Goal: Information Seeking & Learning: Find specific fact

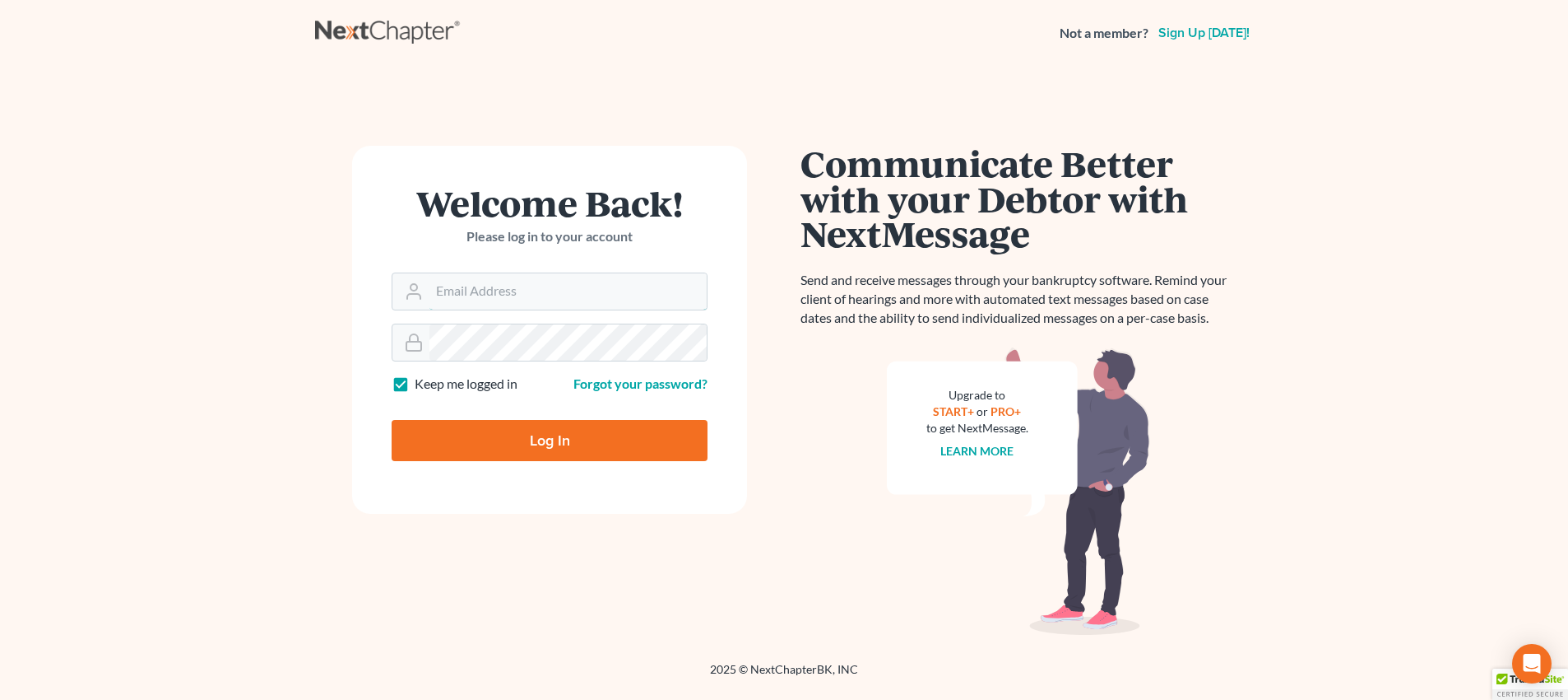
type input "[PERSON_NAME][EMAIL_ADDRESS][DOMAIN_NAME]"
click at [535, 424] on input "Log In" at bounding box center [550, 441] width 316 height 42
type input "Thinking..."
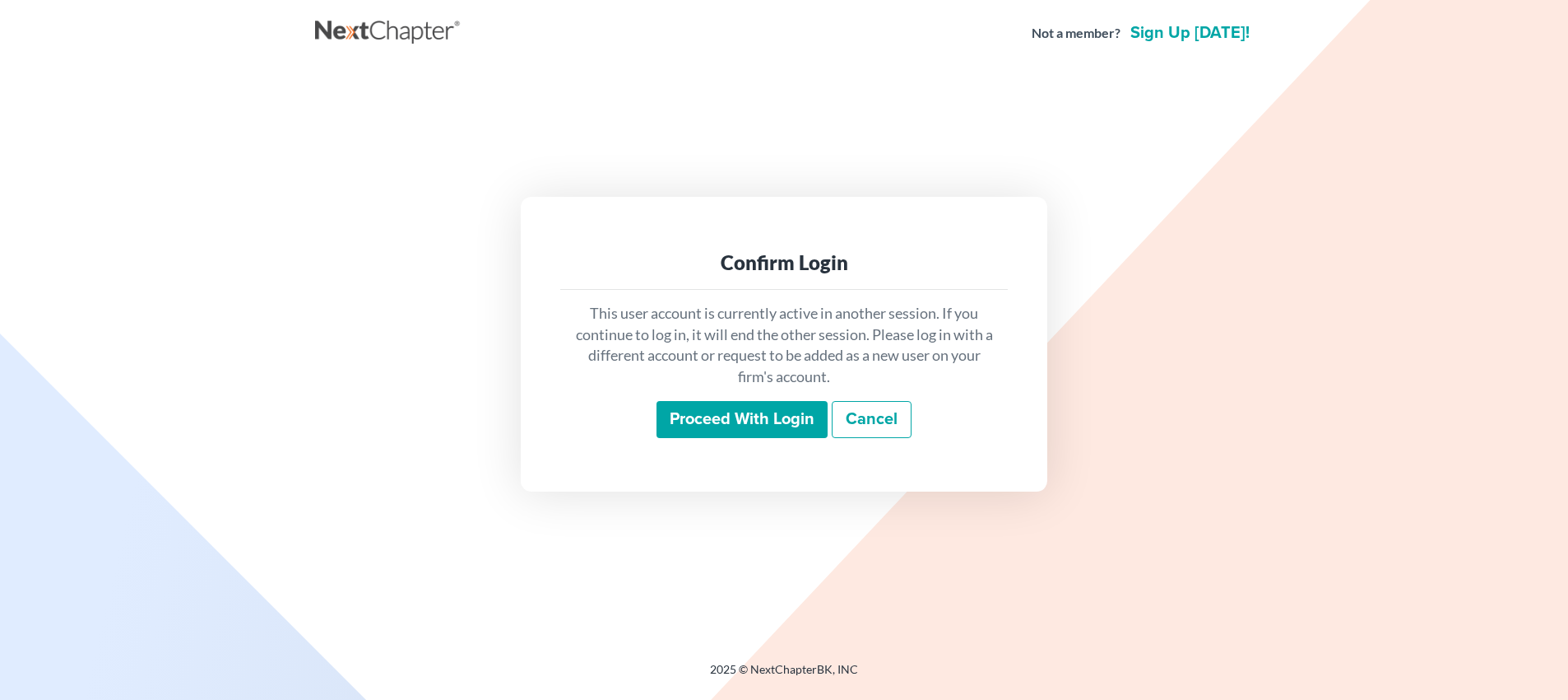
click at [788, 417] on input "Proceed with login" at bounding box center [741, 419] width 171 height 38
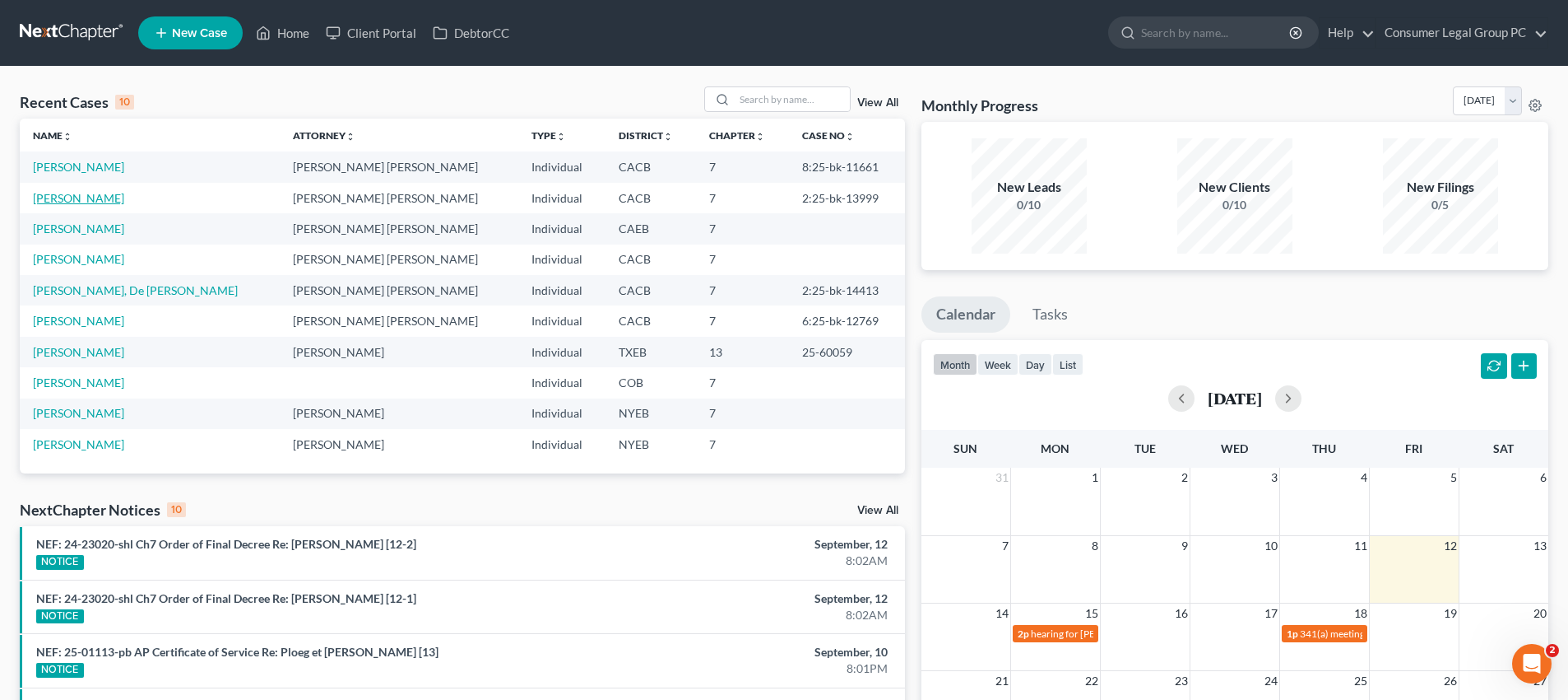
click at [103, 201] on link "[PERSON_NAME]" at bounding box center [78, 198] width 91 height 14
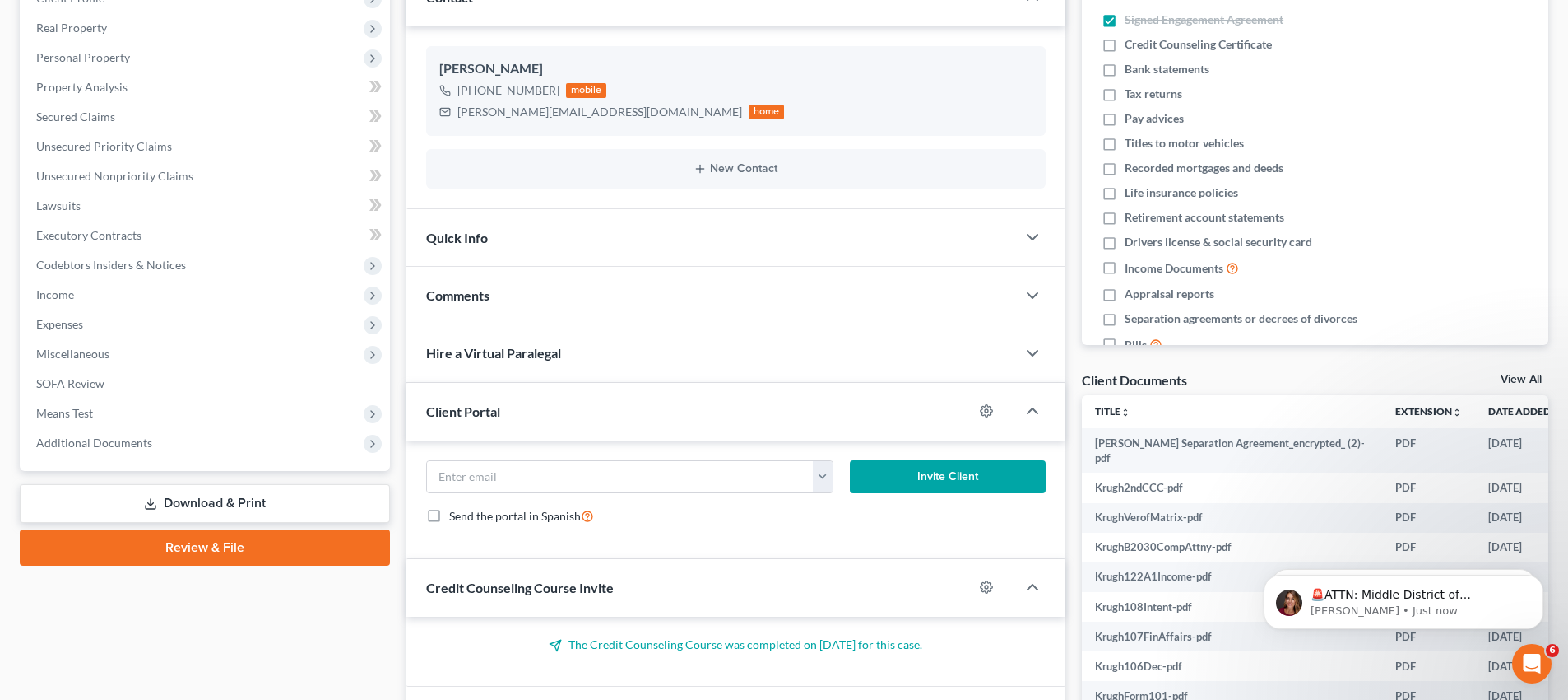
scroll to position [30, 0]
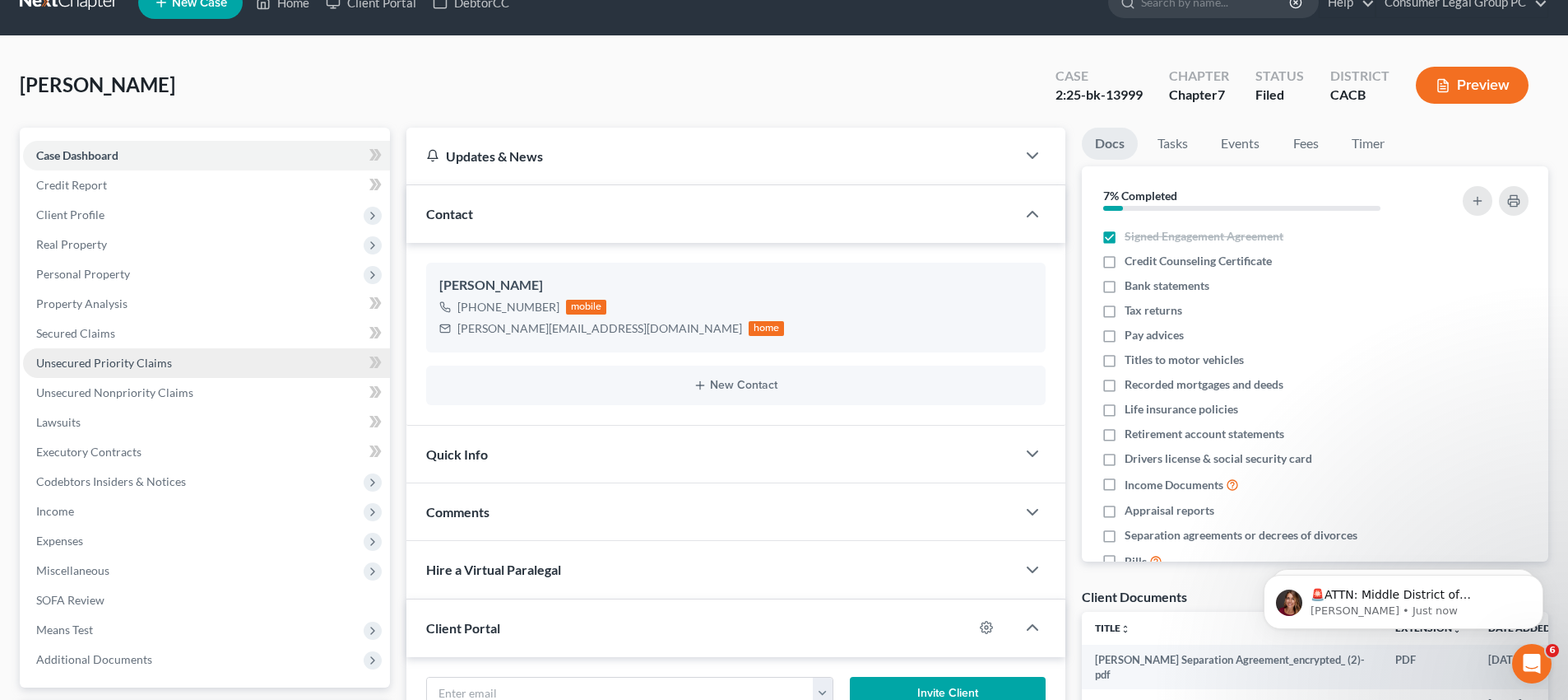
click at [106, 366] on span "Unsecured Priority Claims" at bounding box center [104, 362] width 136 height 14
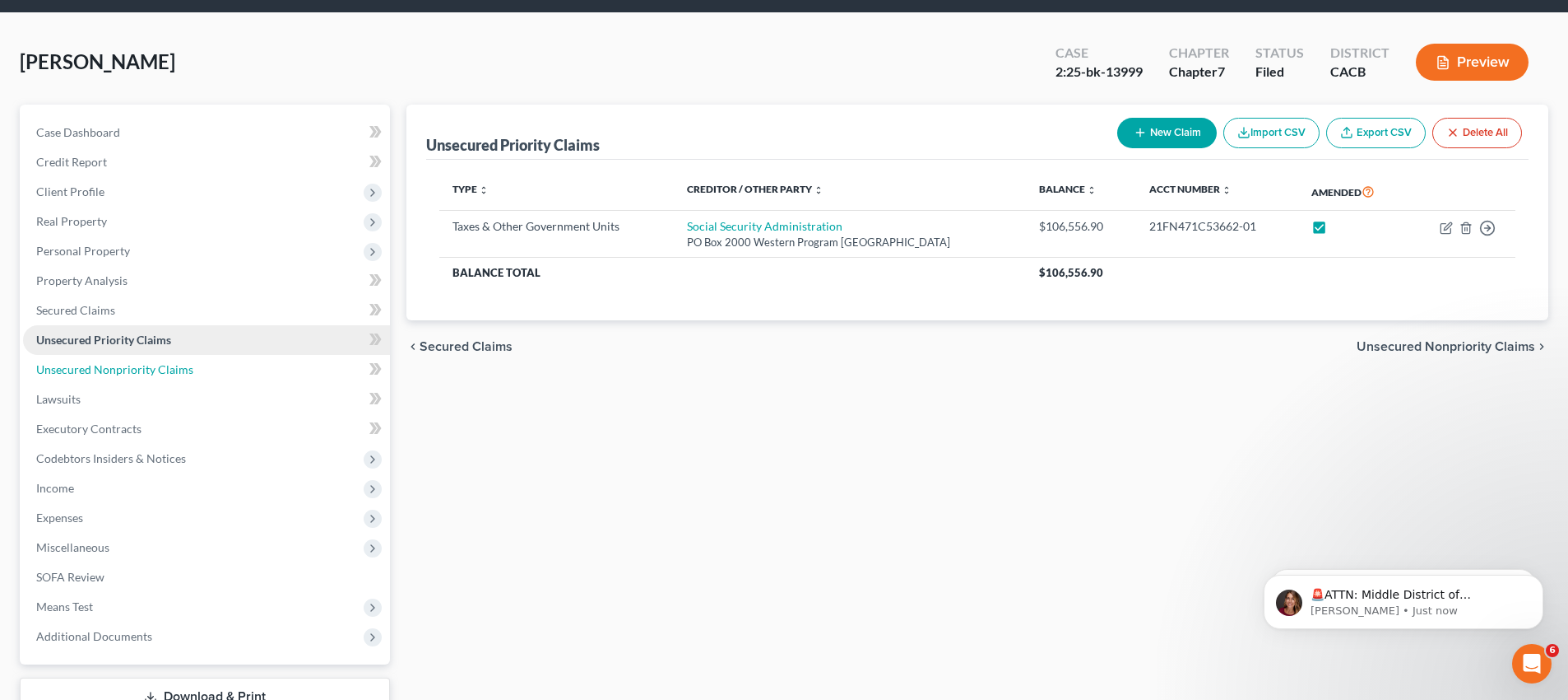
click at [106, 366] on span "Unsecured Nonpriority Claims" at bounding box center [114, 369] width 157 height 14
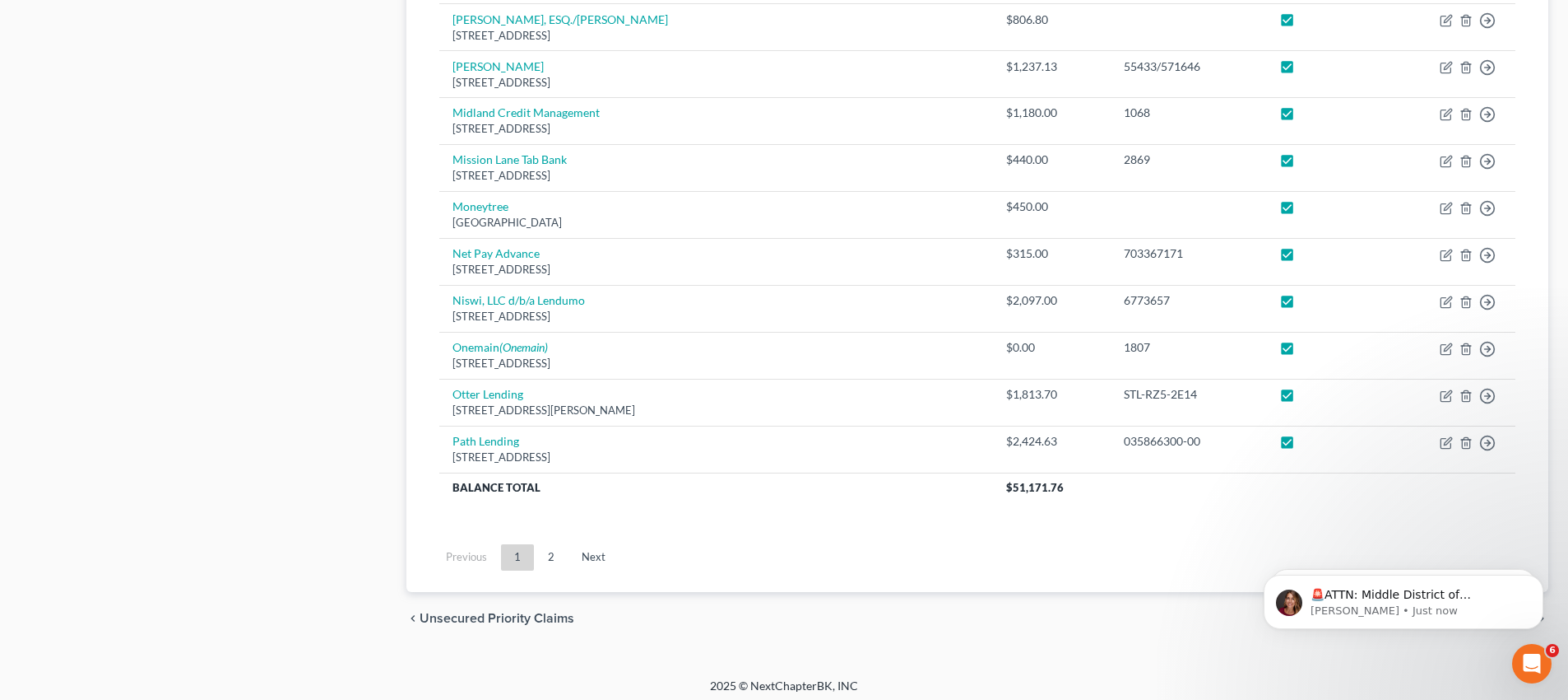
scroll to position [1205, 0]
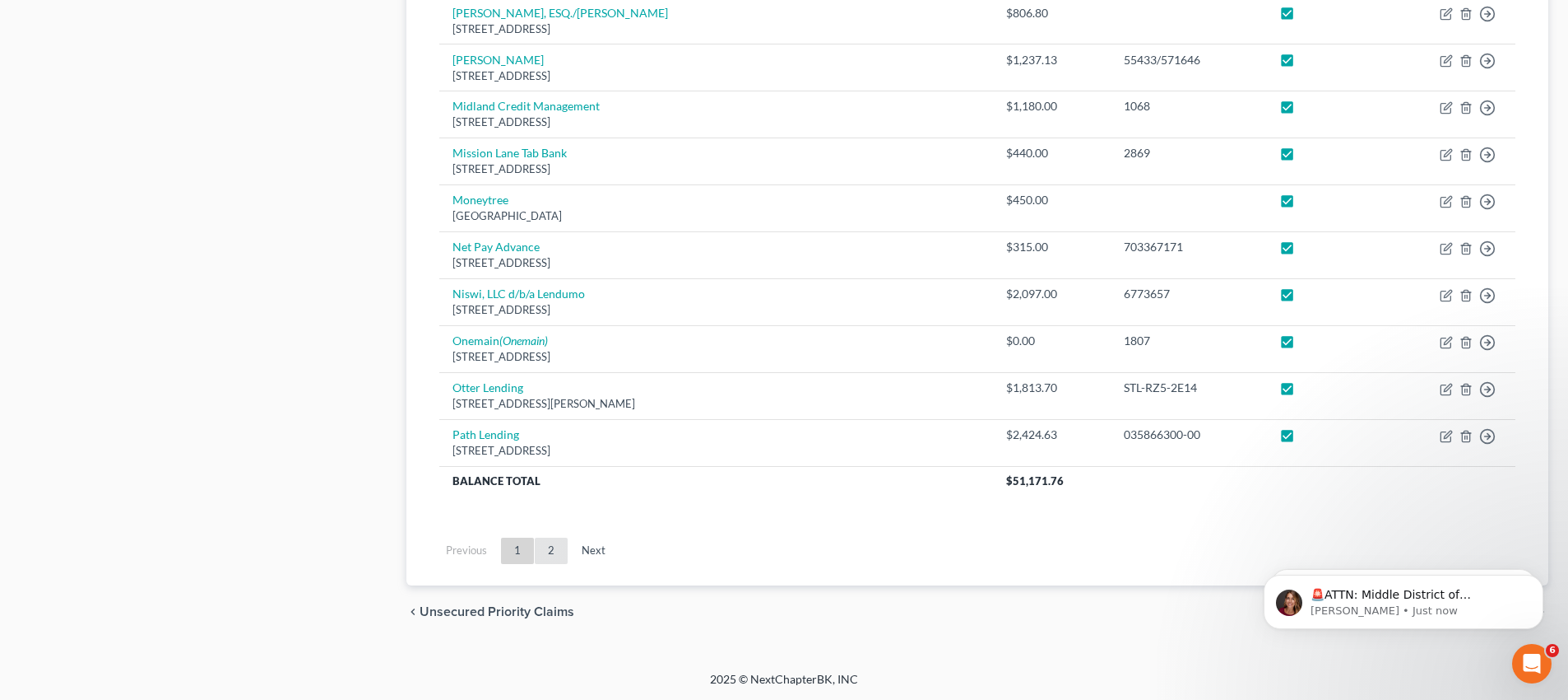
click at [558, 555] on link "2" at bounding box center [552, 550] width 33 height 26
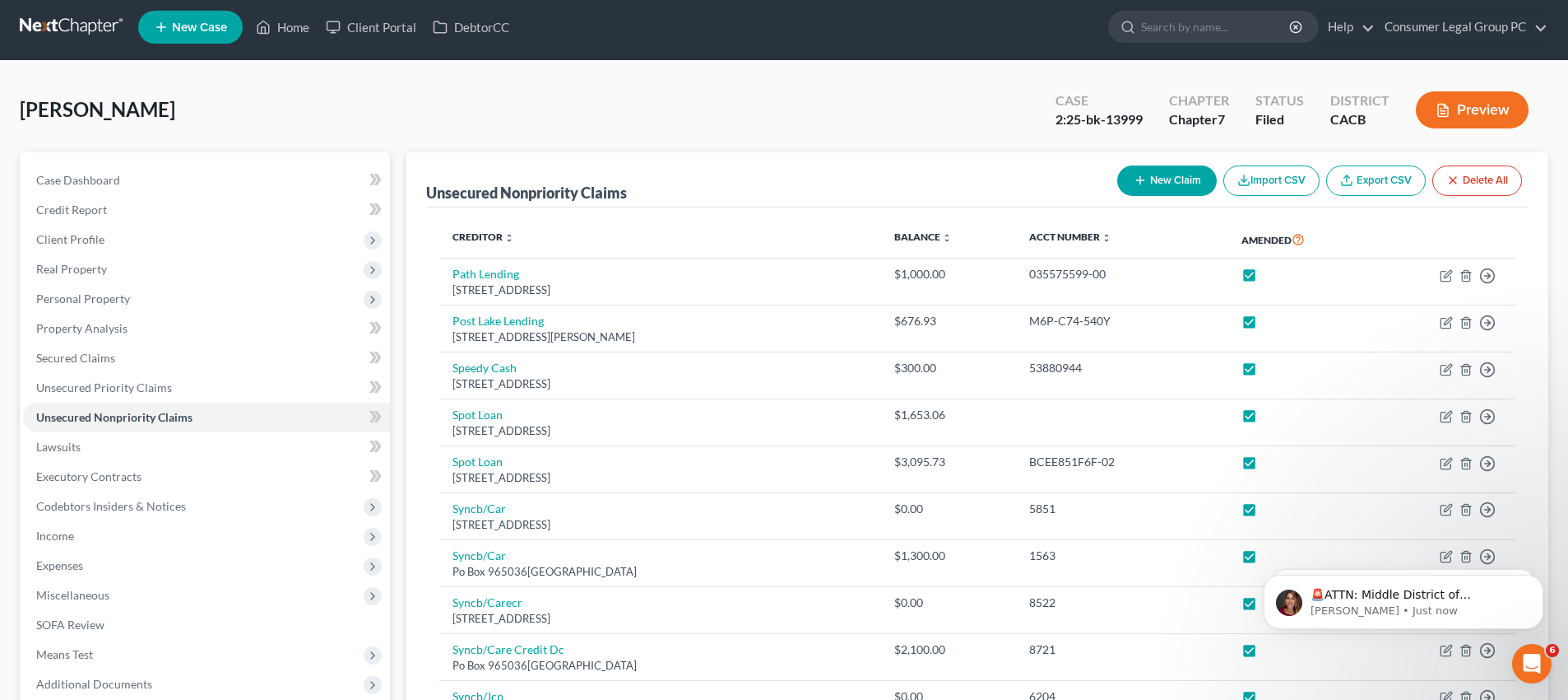
scroll to position [0, 0]
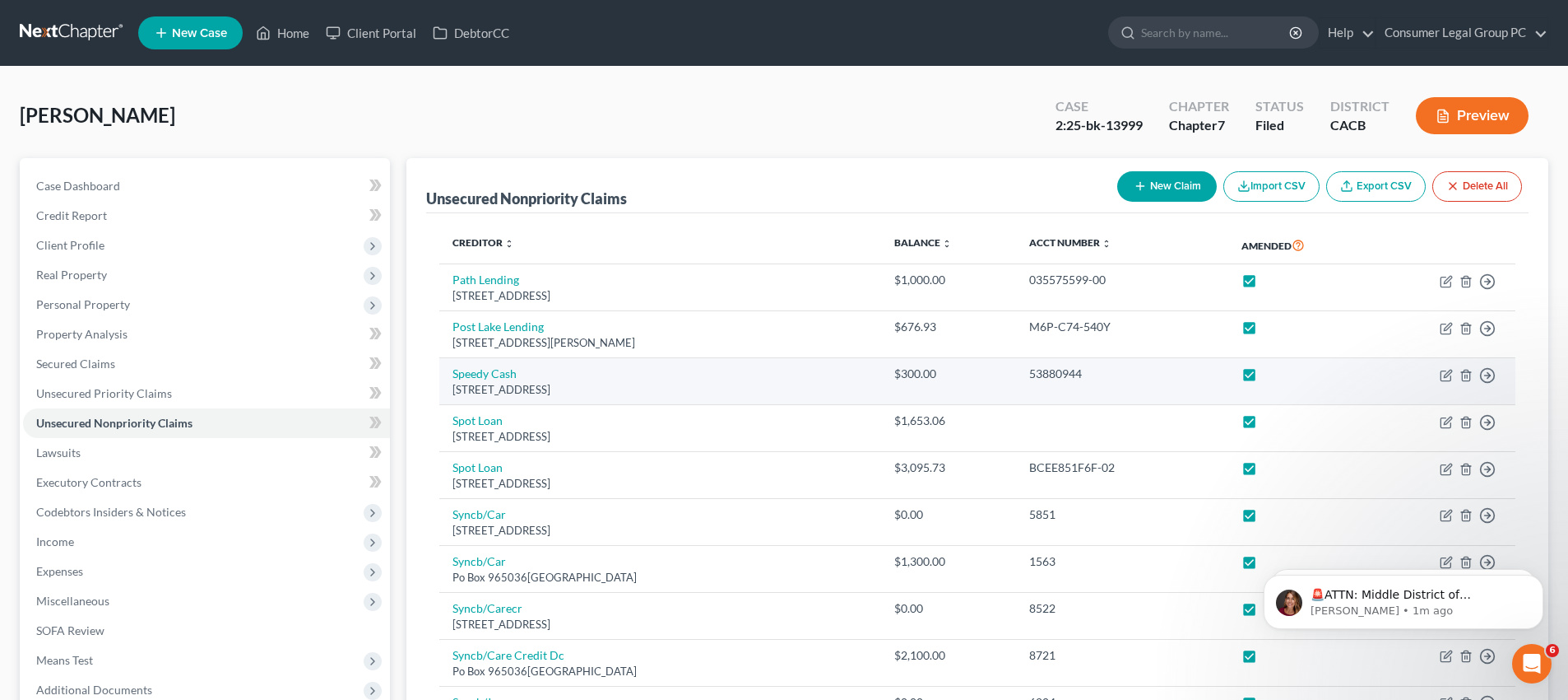
drag, startPoint x: 452, startPoint y: 386, endPoint x: 591, endPoint y: 379, distance: 139.2
click at [662, 393] on div "[STREET_ADDRESS]" at bounding box center [661, 389] width 416 height 15
copy div "[STREET_ADDRESS]"
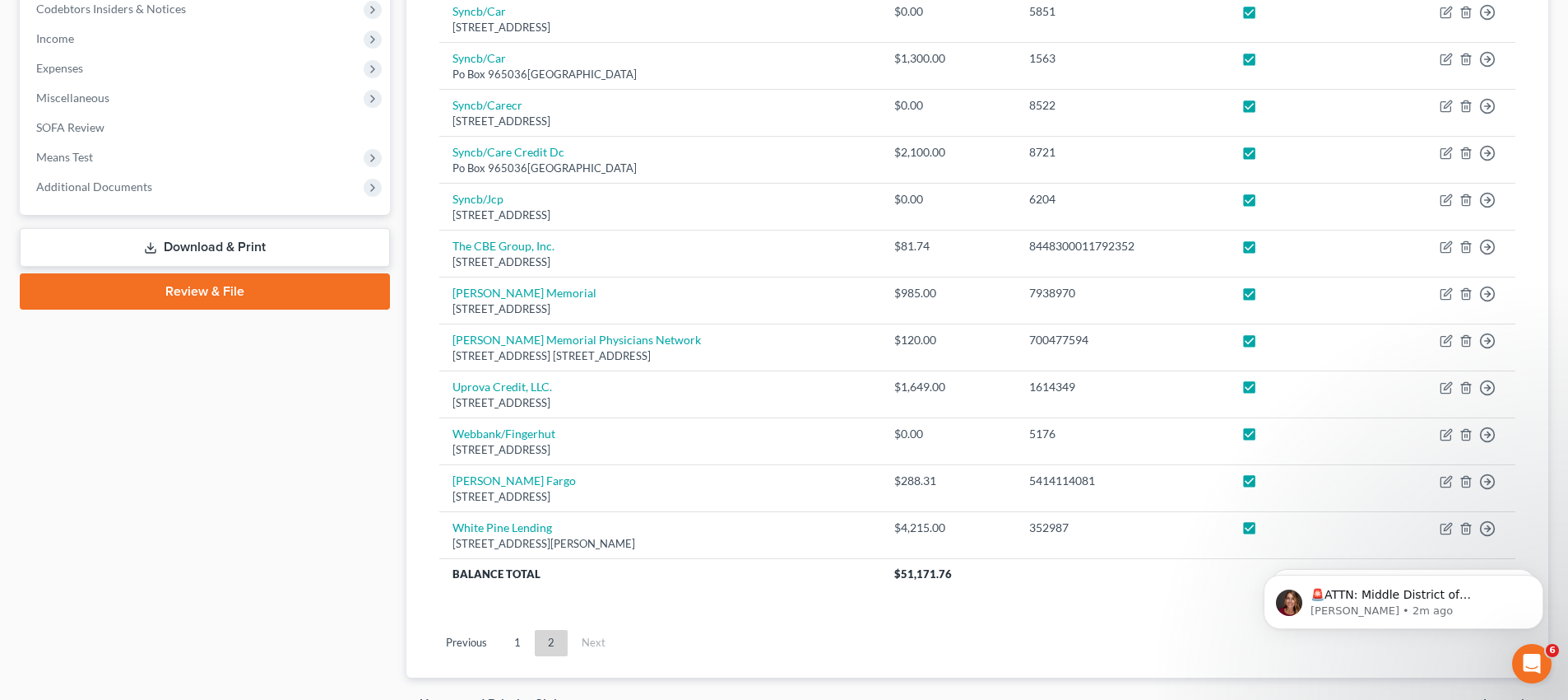
scroll to position [595, 0]
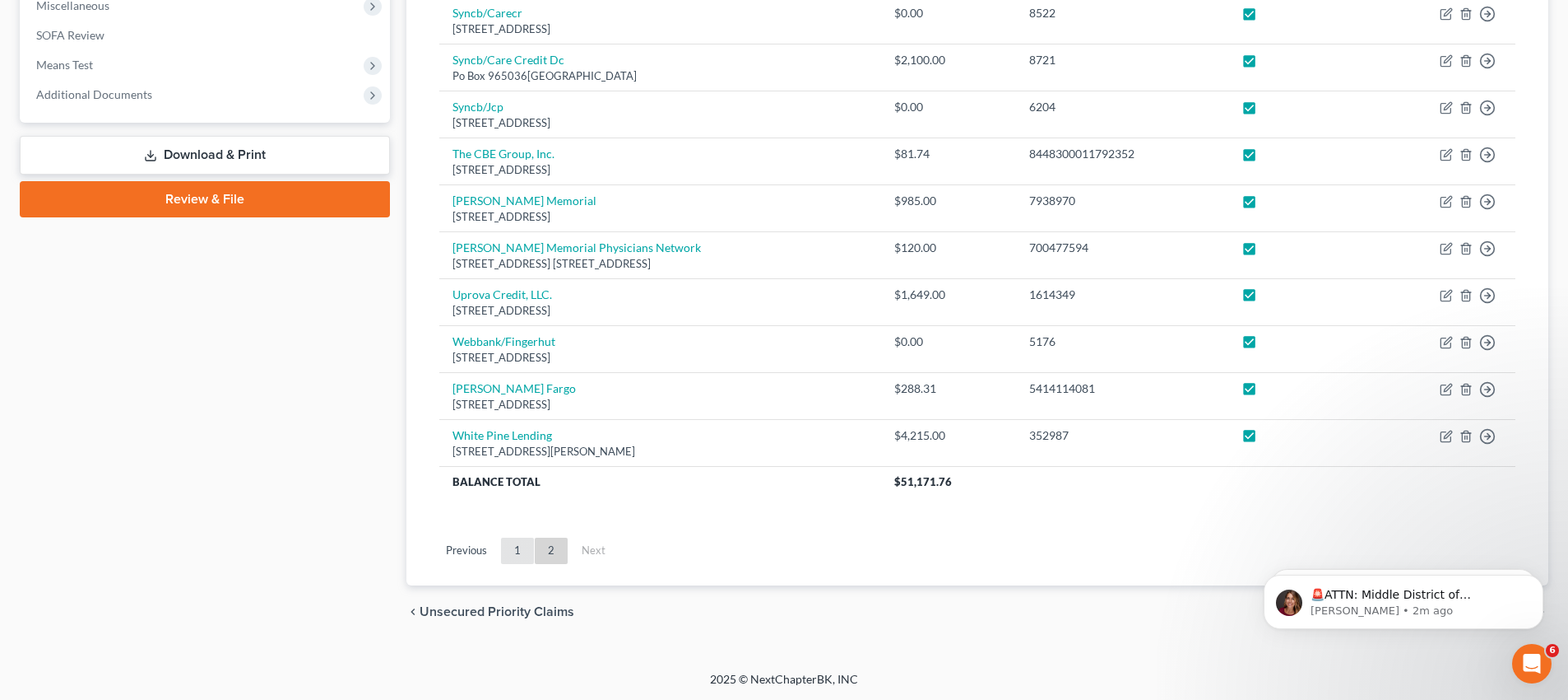
click at [515, 539] on link "1" at bounding box center [518, 550] width 33 height 26
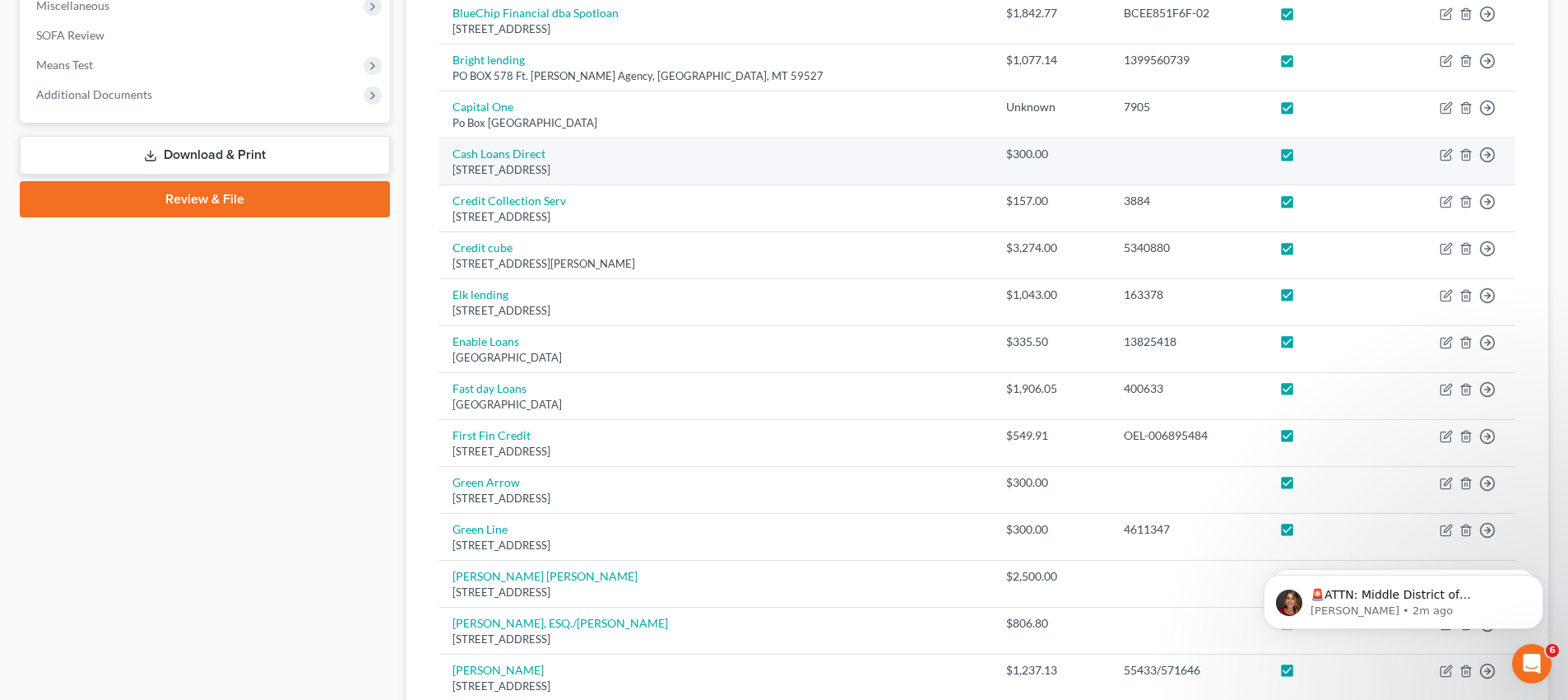
drag, startPoint x: 451, startPoint y: 151, endPoint x: 619, endPoint y: 179, distance: 170.3
click at [619, 179] on td "Cash Loans Direct [STREET_ADDRESS]" at bounding box center [716, 162] width 555 height 46
copy td "Cash Loans Direct [STREET_ADDRESS]"
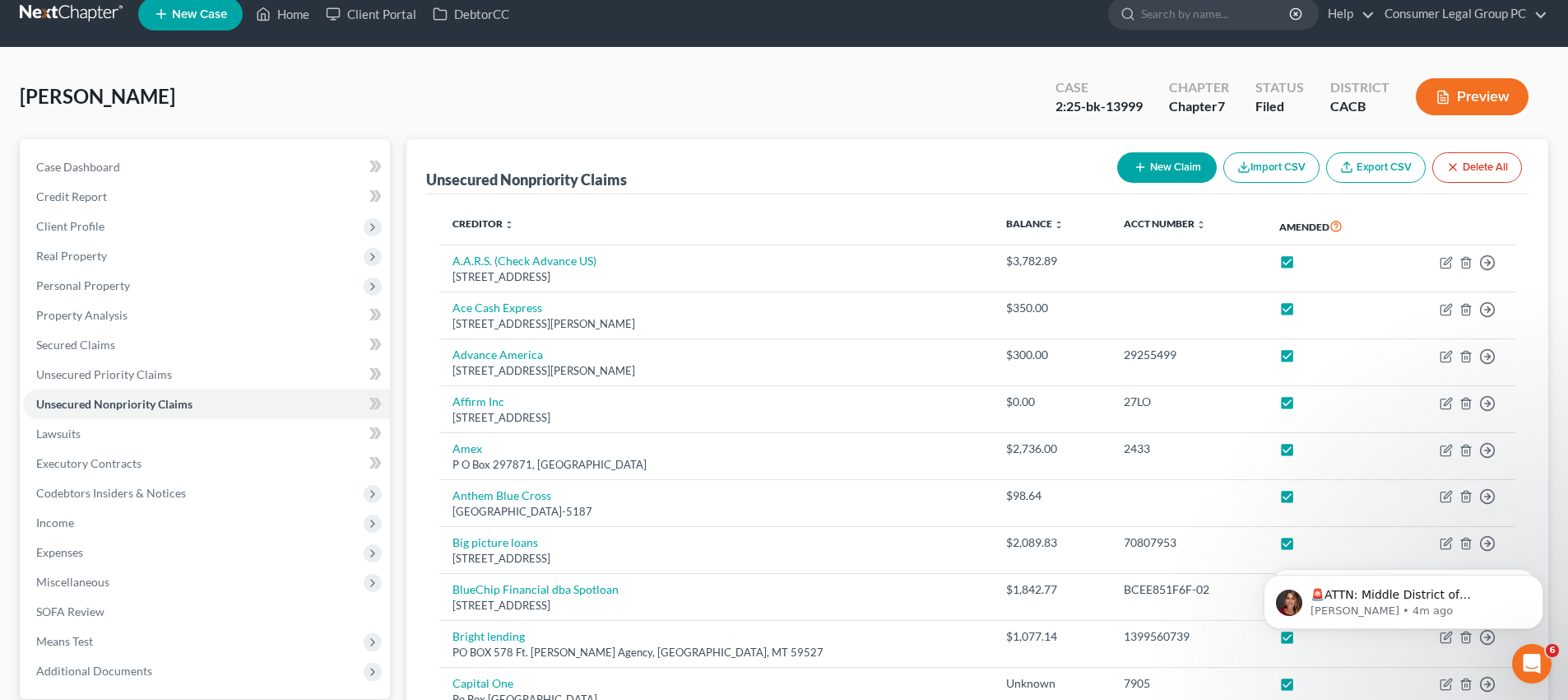
scroll to position [0, 0]
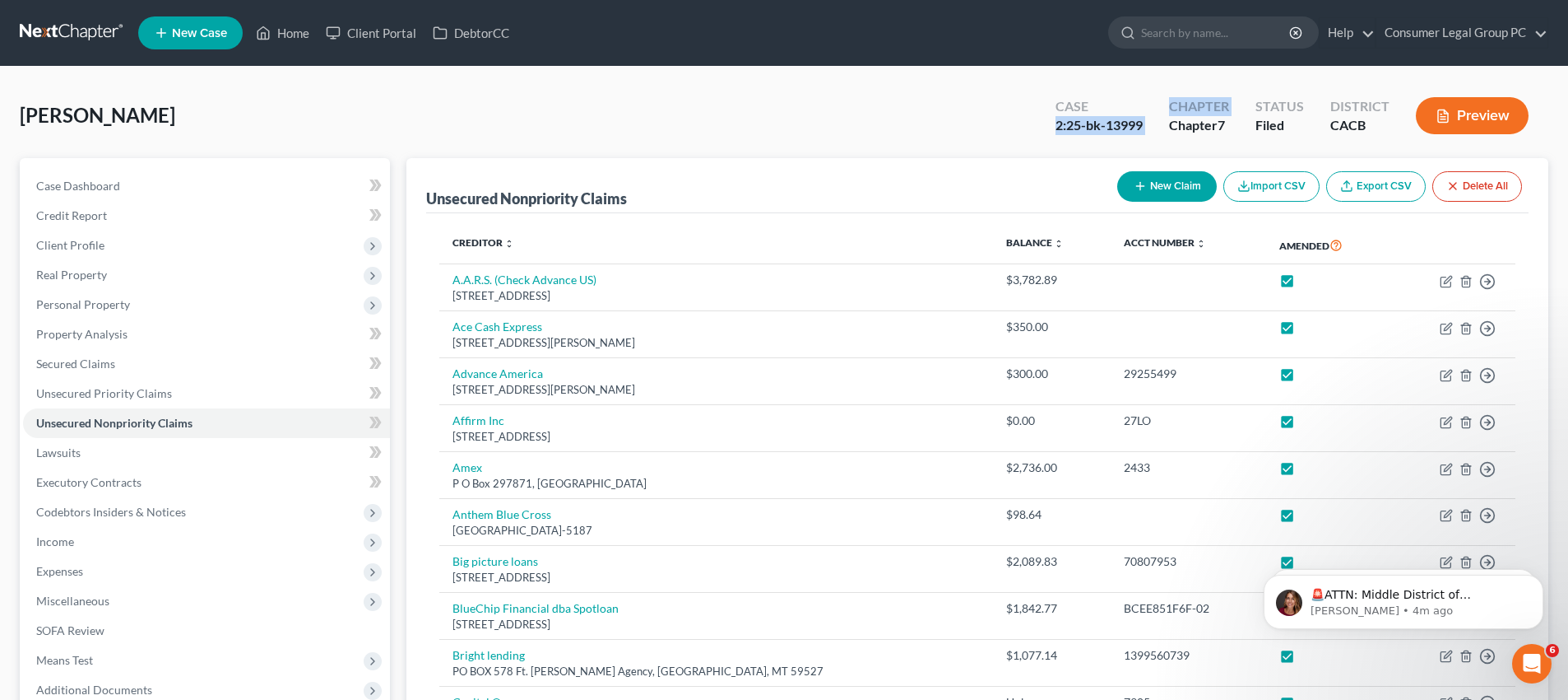
drag, startPoint x: 1057, startPoint y: 126, endPoint x: 1168, endPoint y: 131, distance: 111.1
click at [1171, 132] on div "Case 2:25-bk-13999 Chapter Chapter 7 Status [GEOGRAPHIC_DATA] CACB Preview" at bounding box center [1295, 117] width 506 height 48
click at [1023, 130] on div "[PERSON_NAME] Upgraded Case 2:25-bk-13999 Chapter Chapter 7 Status Filed Distri…" at bounding box center [784, 122] width 1529 height 72
drag, startPoint x: 1058, startPoint y: 127, endPoint x: 1145, endPoint y: 132, distance: 87.1
click at [1143, 132] on div "2:25-bk-13999" at bounding box center [1100, 126] width 87 height 19
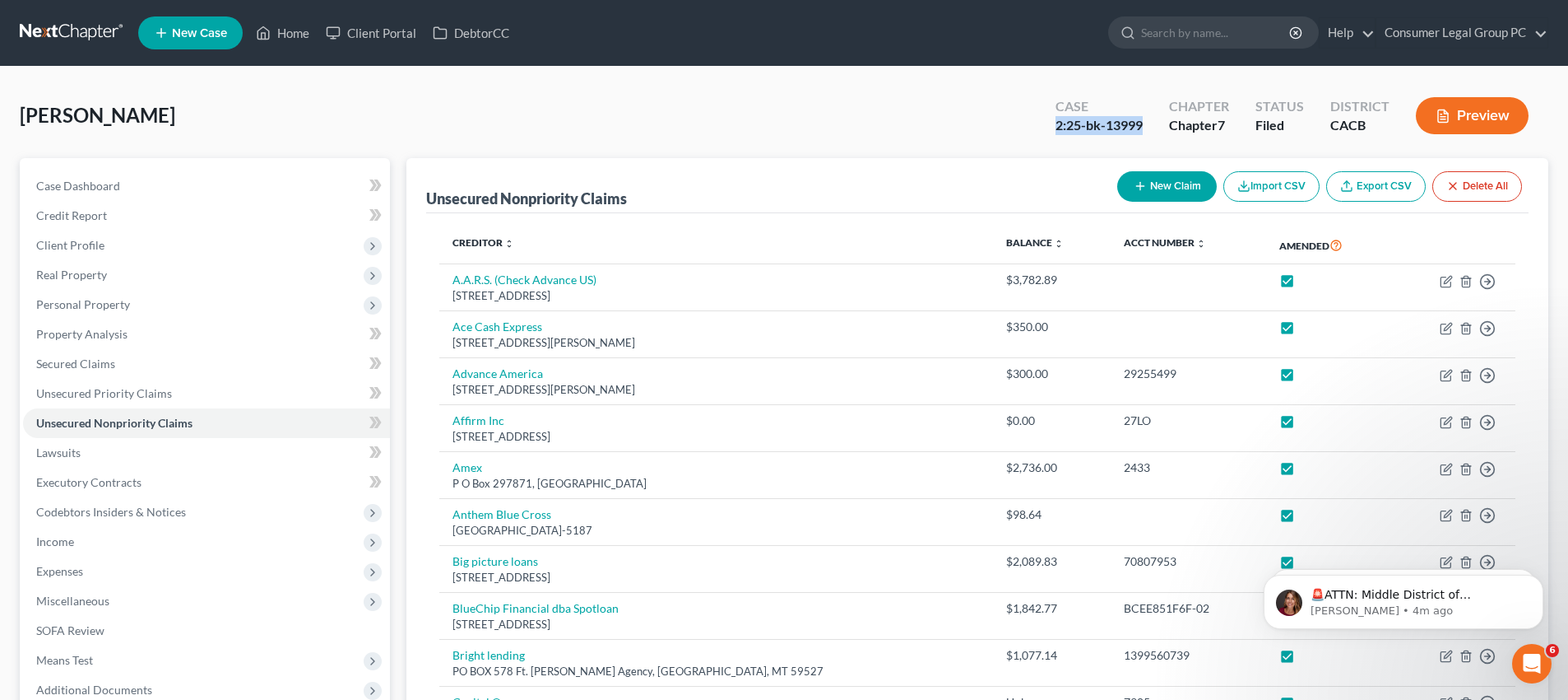
copy div "2:25-bk-13999"
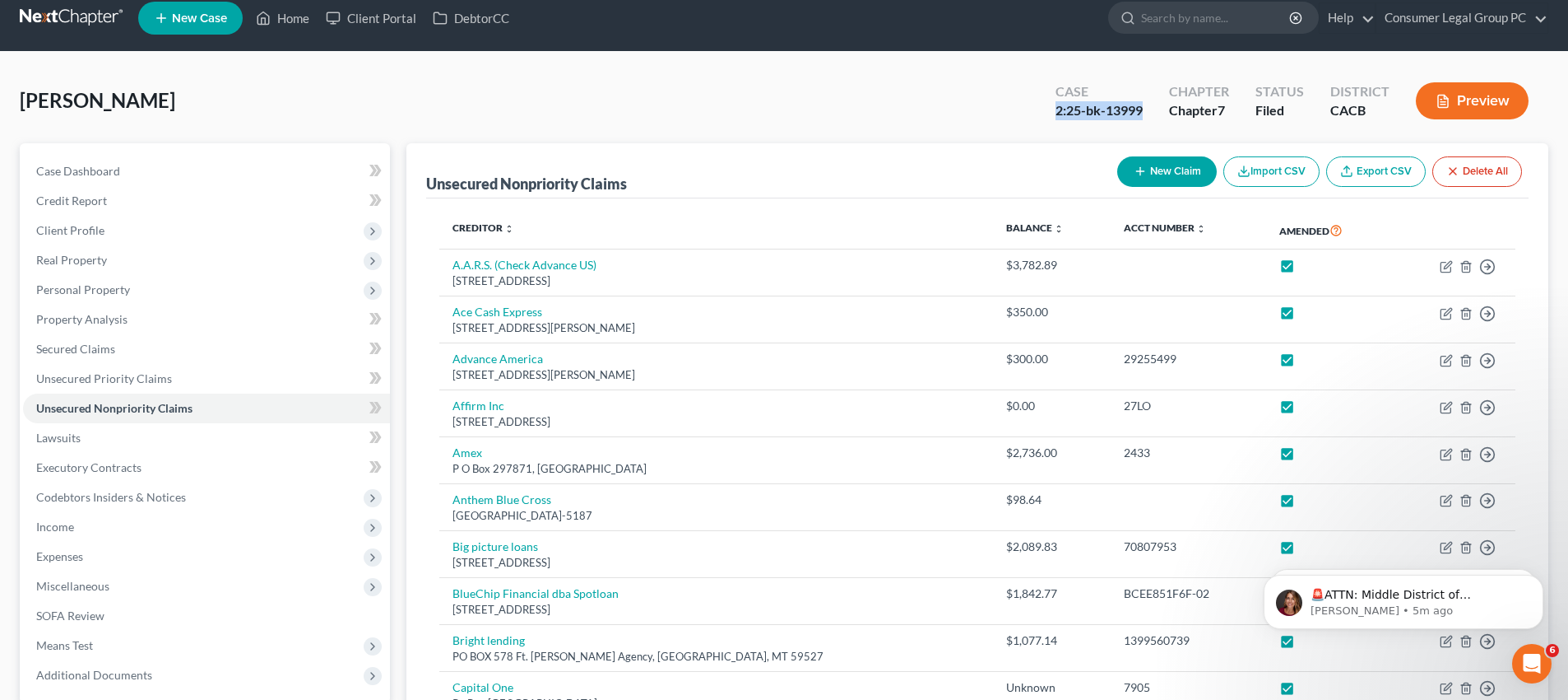
scroll to position [16, 0]
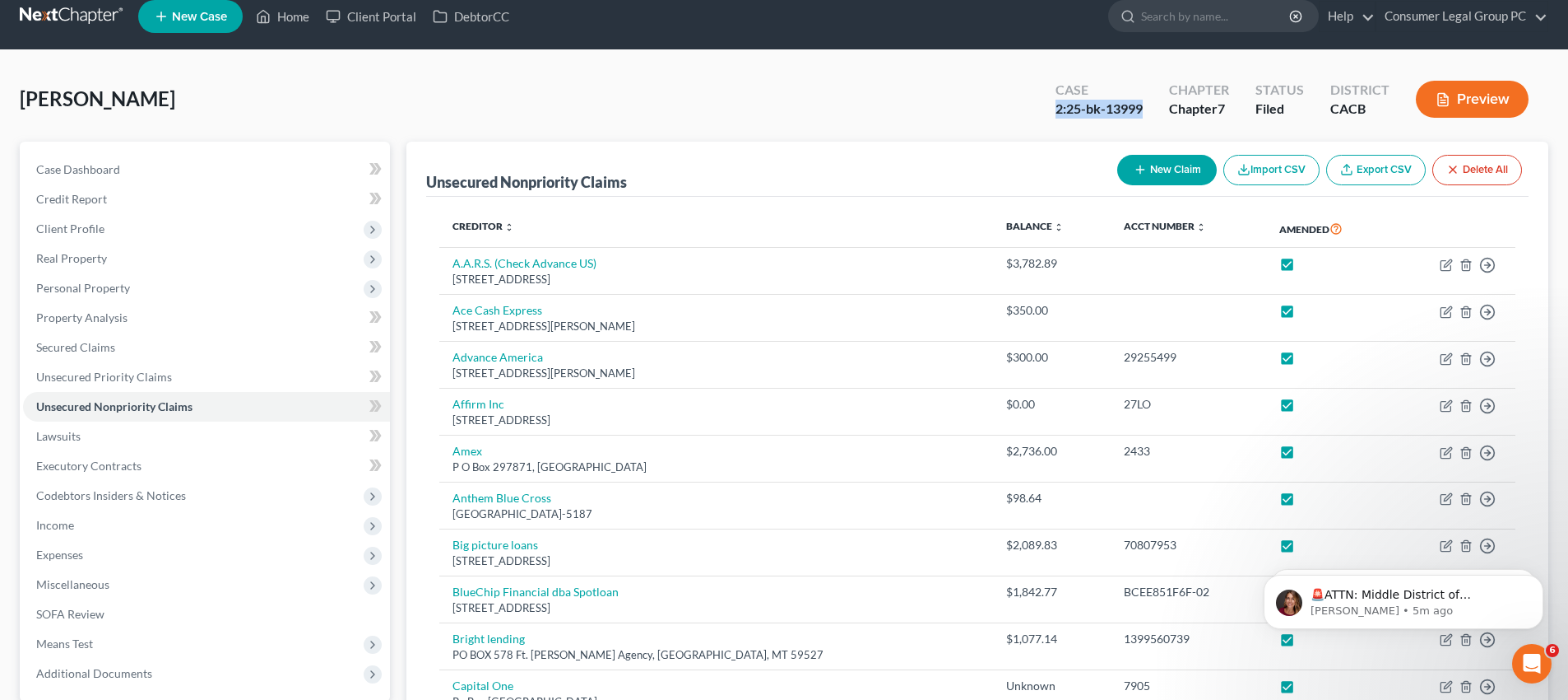
click at [1444, 104] on icon "button" at bounding box center [1443, 99] width 15 height 15
